Goal: Information Seeking & Learning: Learn about a topic

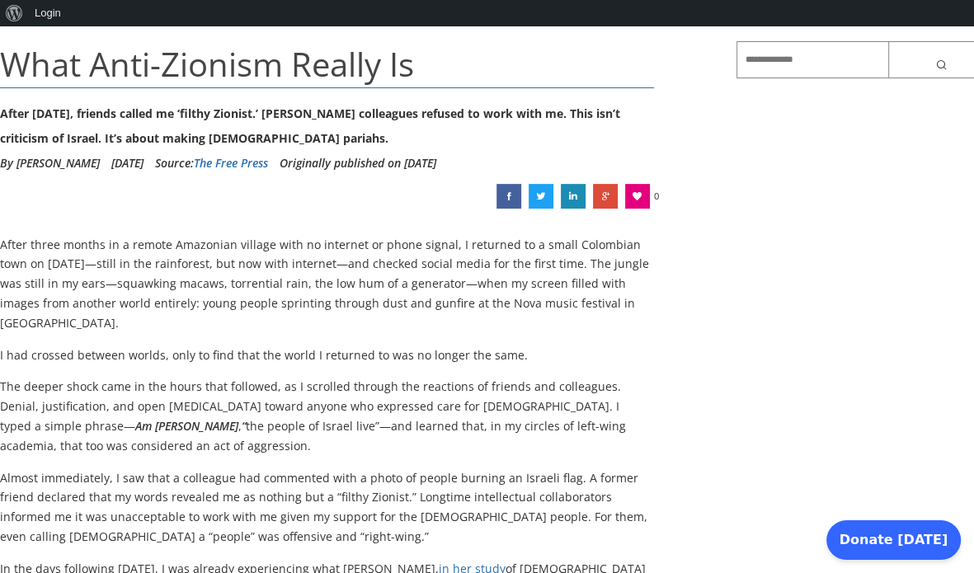
scroll to position [202, 0]
click at [262, 310] on p "After three months in a remote Amazonian village with no internet or phone sign…" at bounding box center [327, 283] width 654 height 98
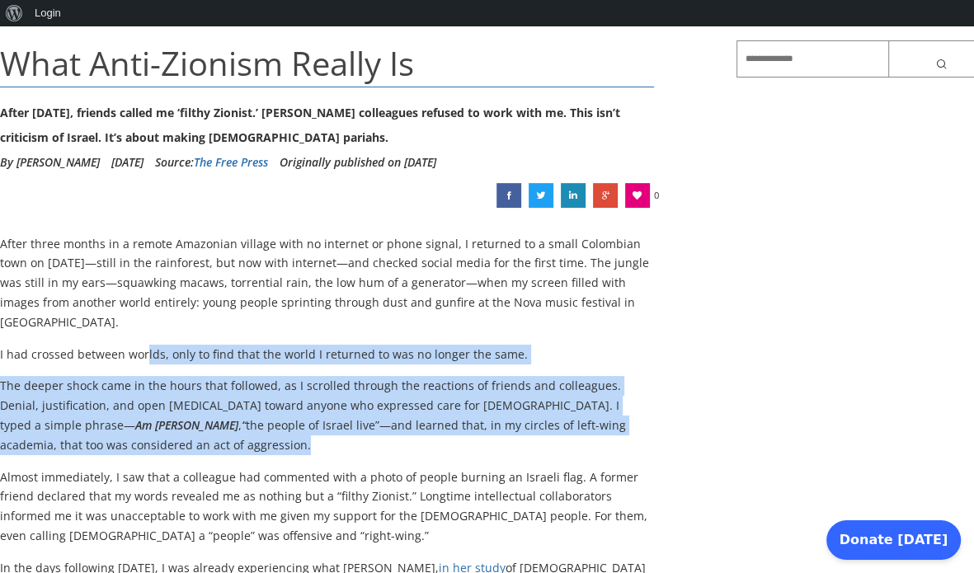
drag, startPoint x: 142, startPoint y: 328, endPoint x: 274, endPoint y: 418, distance: 159.7
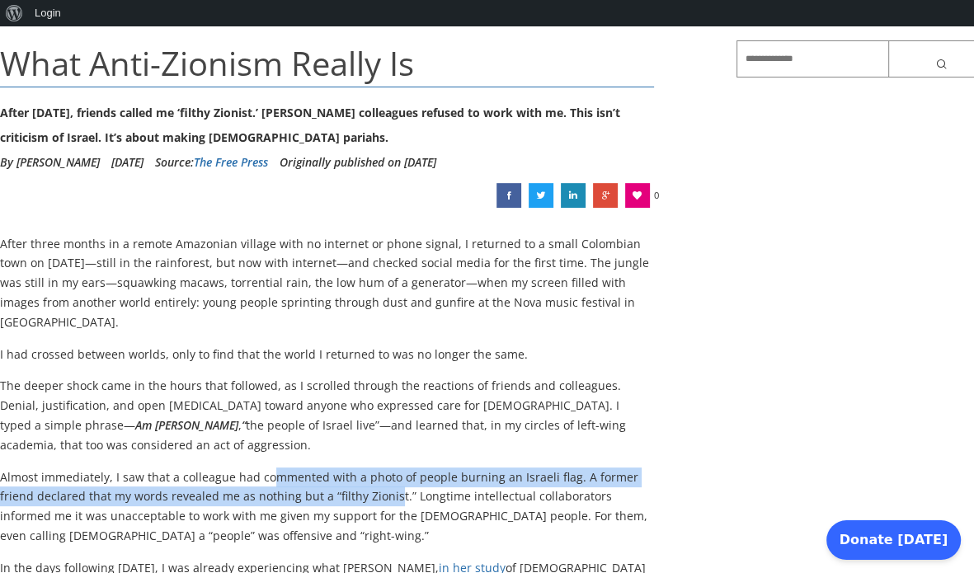
drag, startPoint x: 274, startPoint y: 418, endPoint x: 353, endPoint y: 478, distance: 99.0
click at [353, 478] on p "Almost immediately, I saw that a colleague had commented with a photo of people…" at bounding box center [327, 507] width 654 height 78
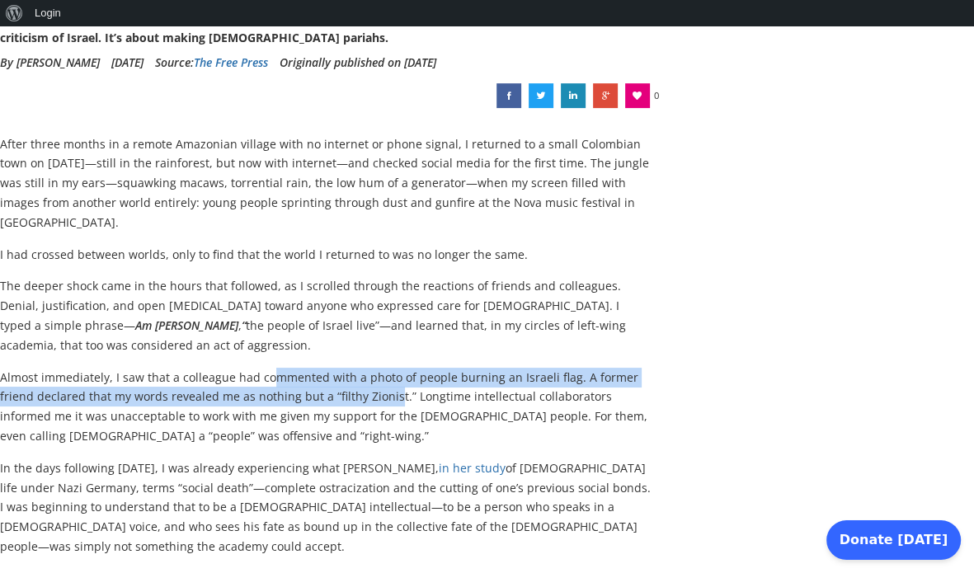
scroll to position [303, 0]
click at [212, 378] on p "Almost immediately, I saw that a colleague had commented with a photo of people…" at bounding box center [327, 406] width 654 height 78
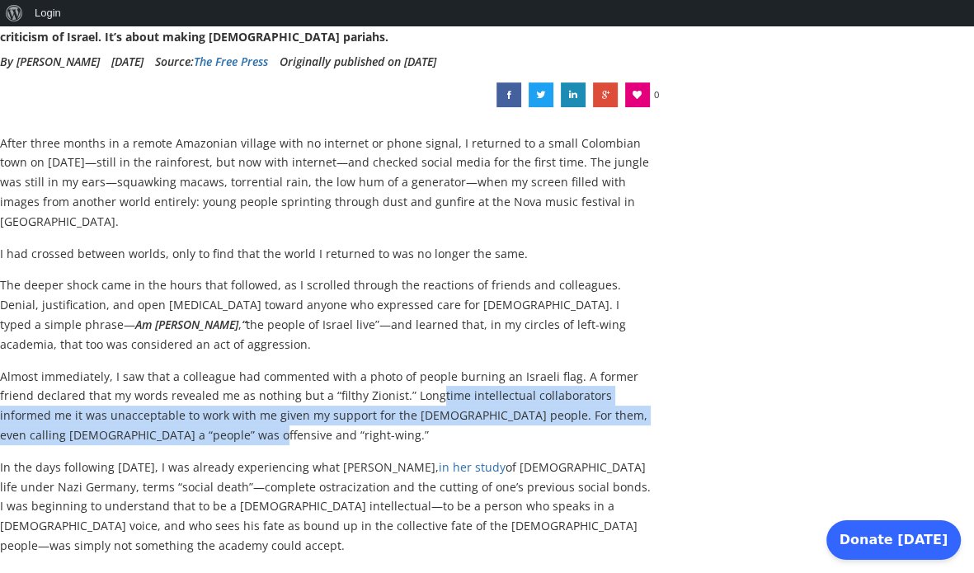
drag, startPoint x: 394, startPoint y: 380, endPoint x: 380, endPoint y: 408, distance: 31.4
click at [380, 408] on p "Almost immediately, I saw that a colleague had commented with a photo of people…" at bounding box center [327, 406] width 654 height 78
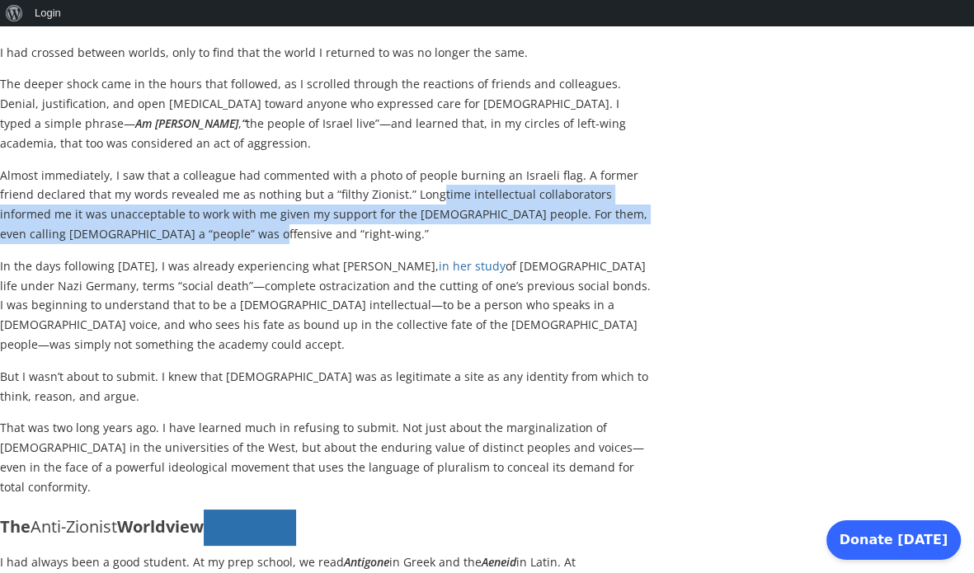
scroll to position [505, 0]
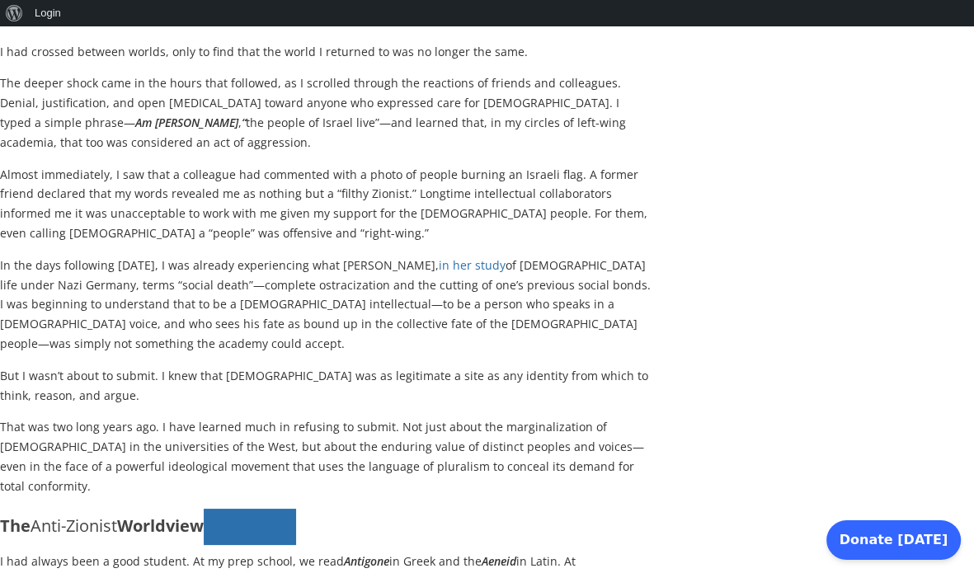
click at [396, 509] on h4 "The Anti-Zionist Worldview" at bounding box center [327, 527] width 654 height 37
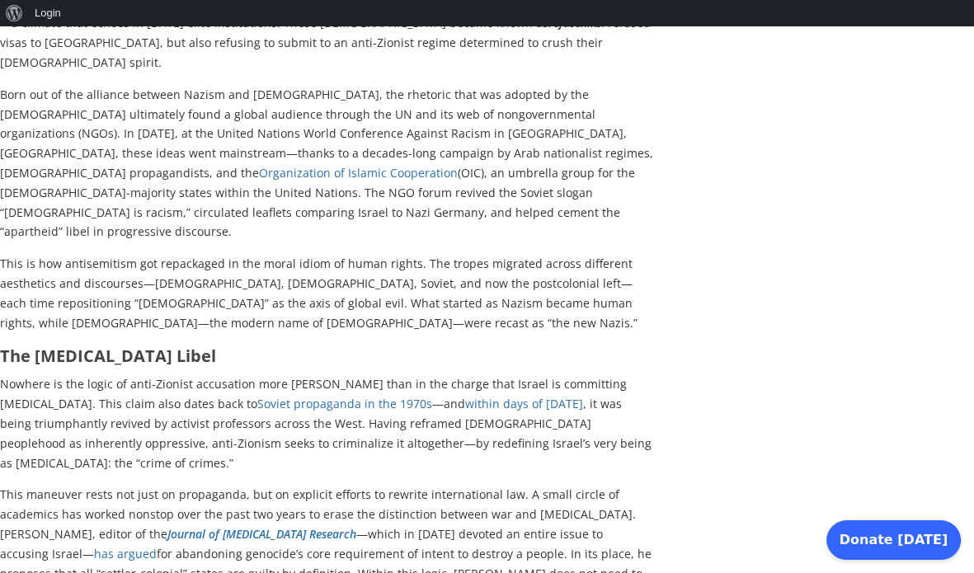
scroll to position [3123, 0]
drag, startPoint x: 394, startPoint y: 395, endPoint x: 427, endPoint y: 423, distance: 43.3
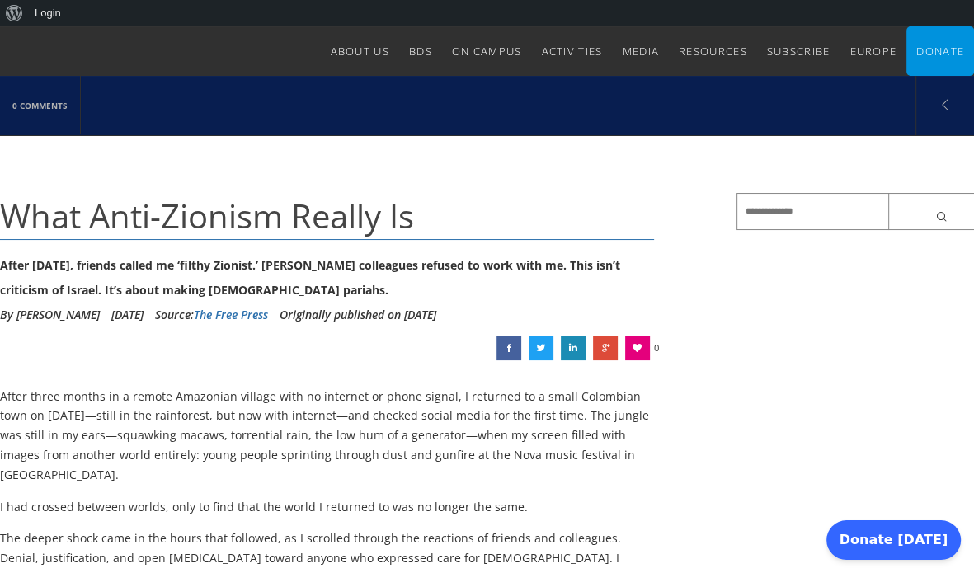
scroll to position [0, 0]
